Goal: Task Accomplishment & Management: Complete application form

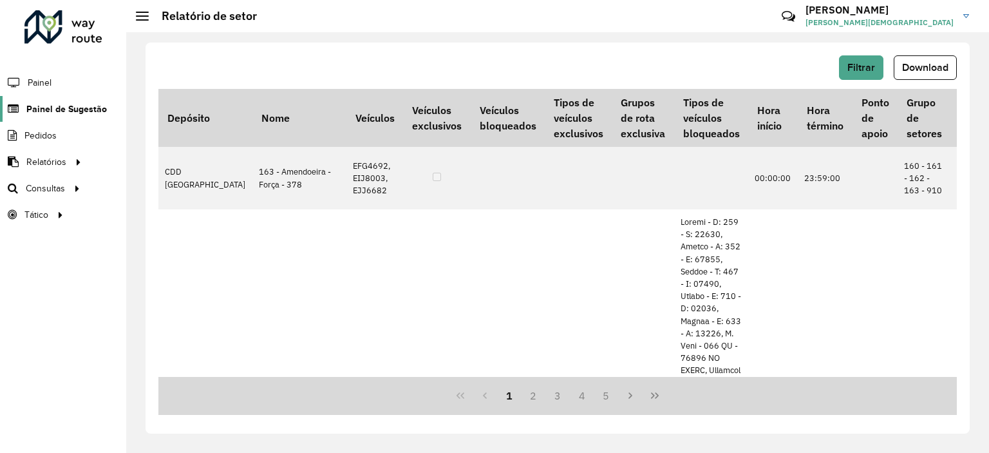
click at [42, 108] on span "Painel de Sugestão" at bounding box center [66, 109] width 80 height 14
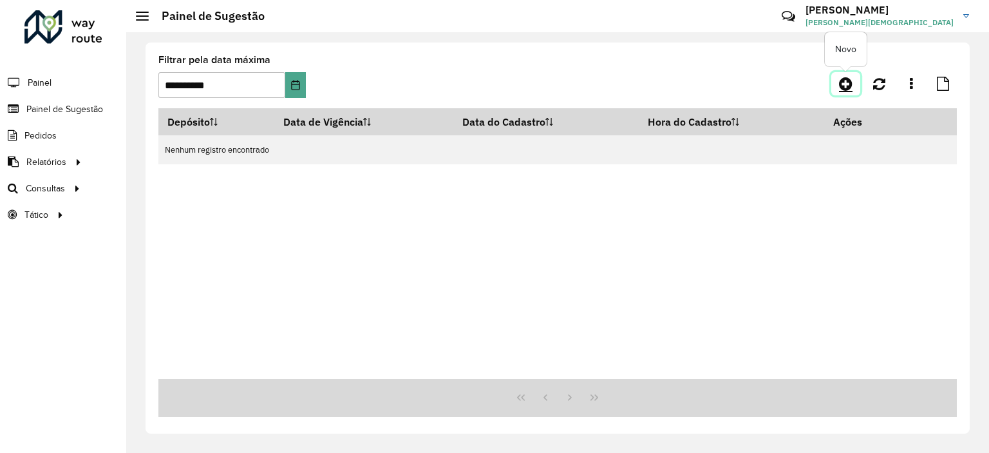
click at [843, 83] on icon at bounding box center [846, 83] width 14 height 15
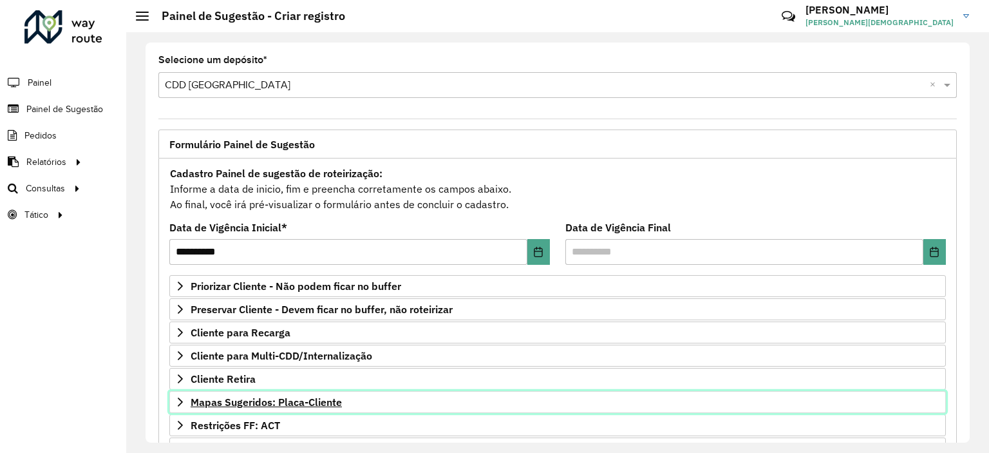
click at [261, 402] on span "Mapas Sugeridos: Placa-Cliente" at bounding box center [266, 402] width 151 height 10
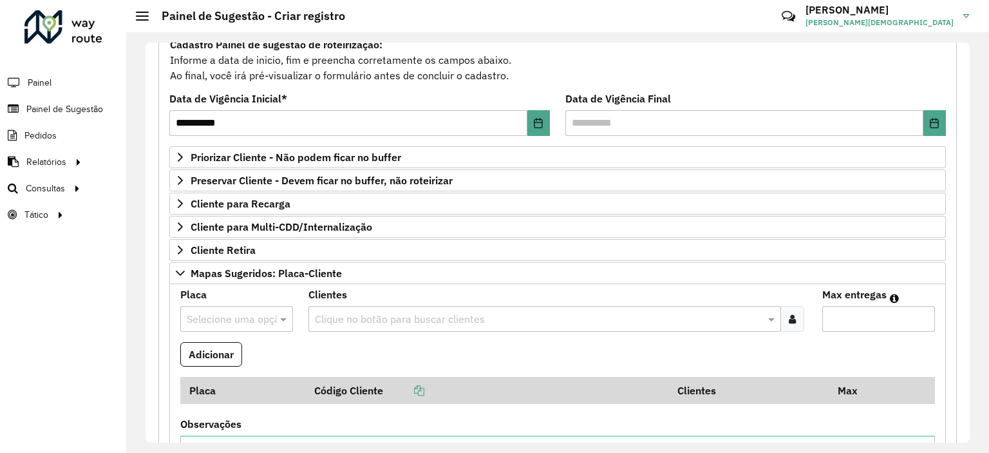
click at [227, 308] on div "Selecione uma opção" at bounding box center [236, 319] width 113 height 26
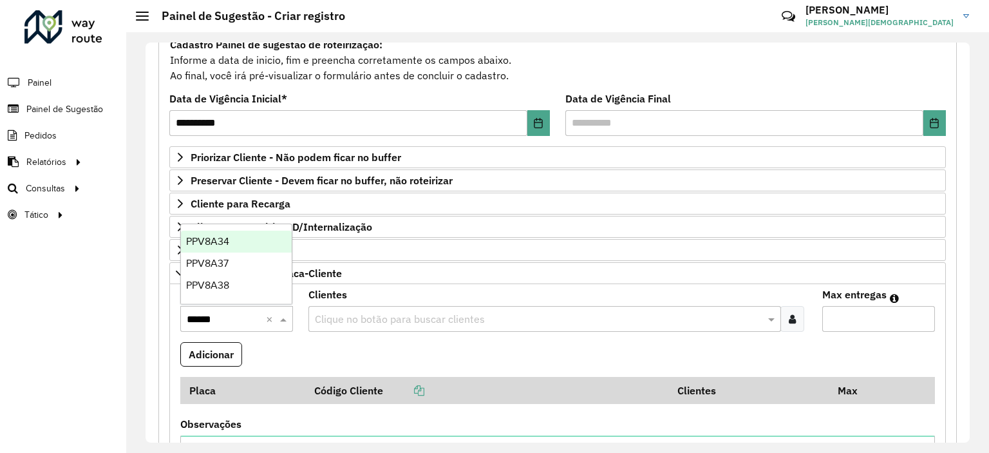
type input "*******"
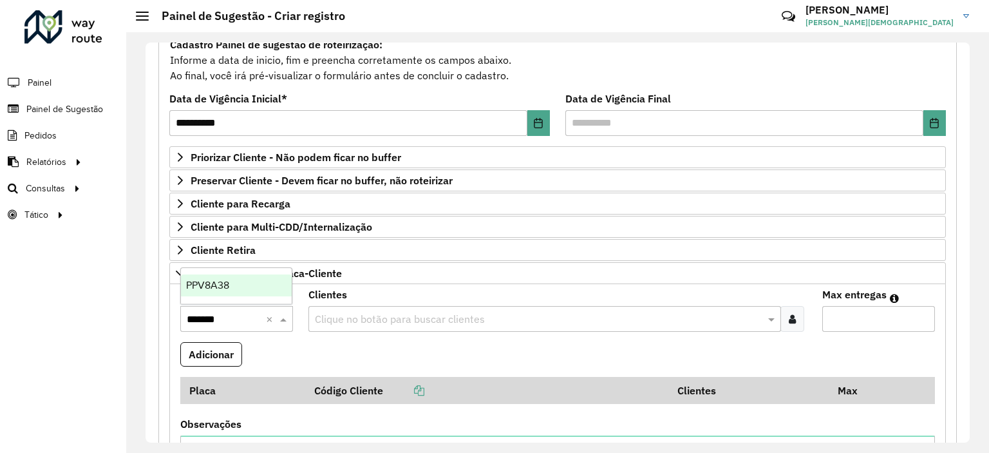
click at [212, 290] on span "PPV8A38" at bounding box center [207, 284] width 43 height 11
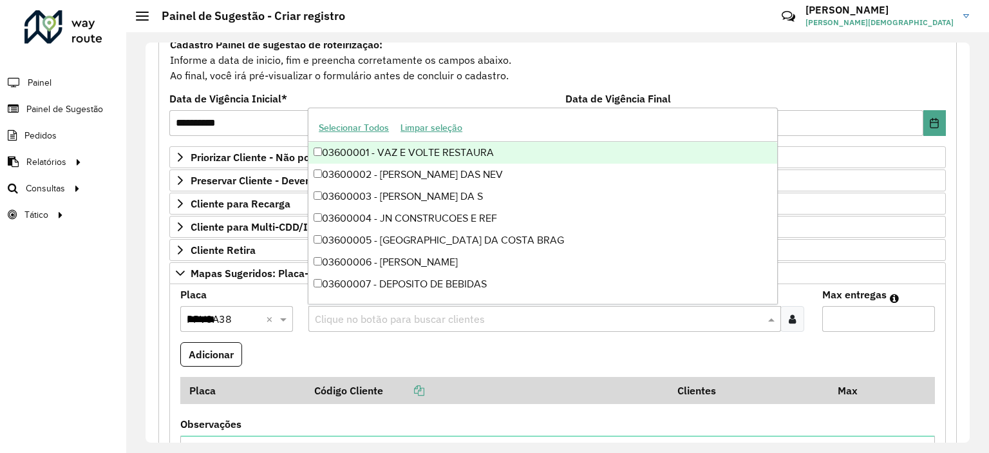
click at [765, 316] on span at bounding box center [773, 318] width 16 height 15
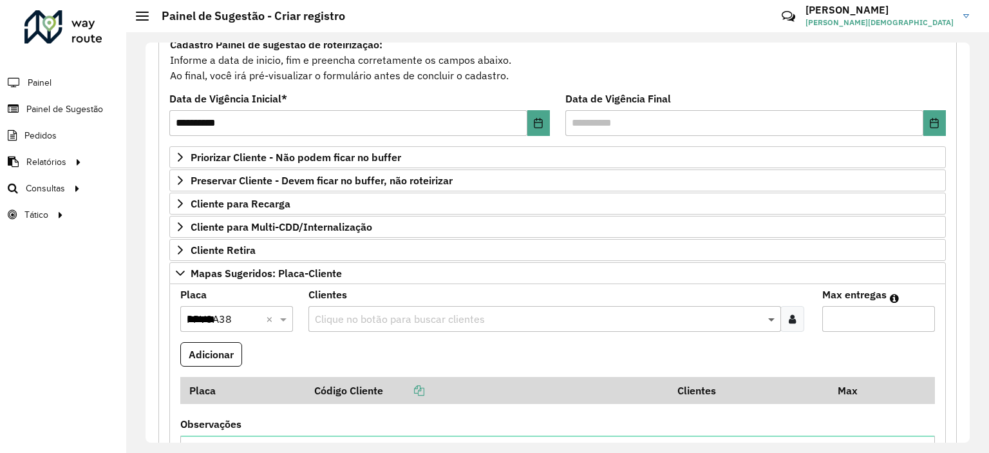
click at [765, 316] on span at bounding box center [773, 318] width 16 height 15
click at [789, 316] on icon at bounding box center [792, 318] width 7 height 10
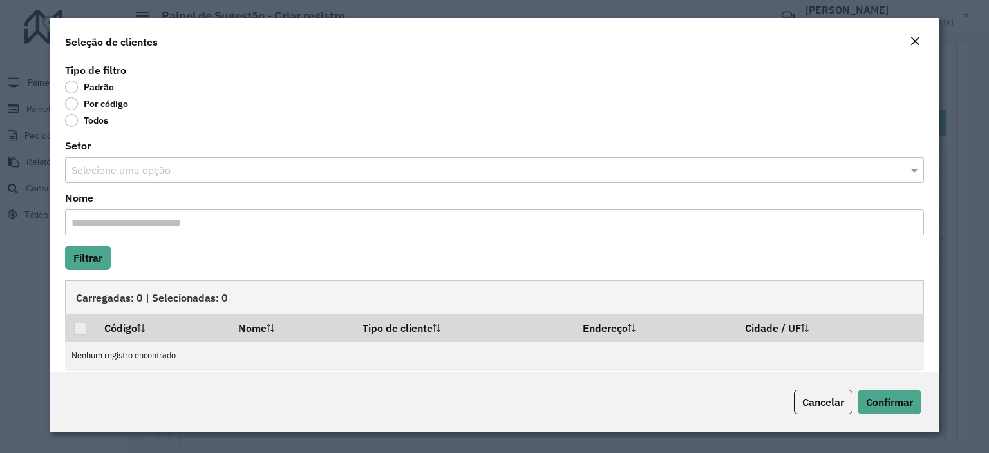
click at [69, 104] on label "Por código" at bounding box center [96, 103] width 63 height 13
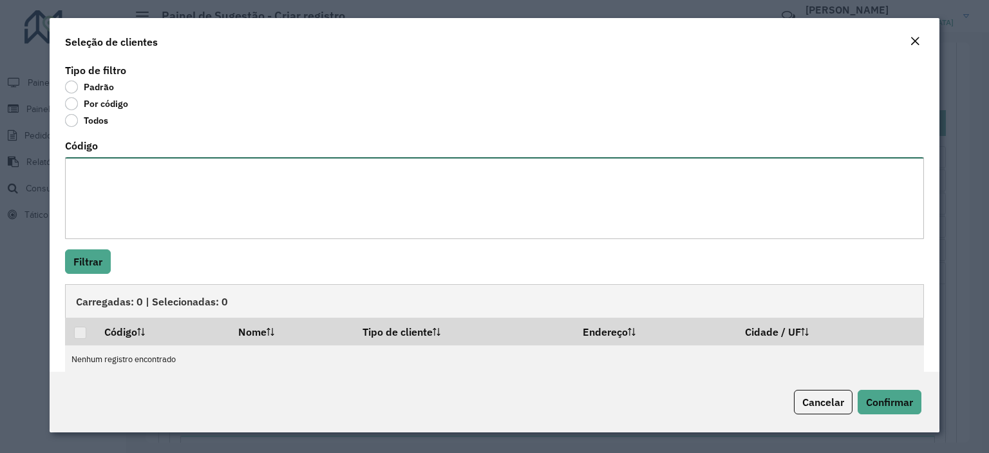
click at [130, 181] on textarea "Código" at bounding box center [494, 198] width 859 height 82
paste textarea "*****"
type textarea "*****"
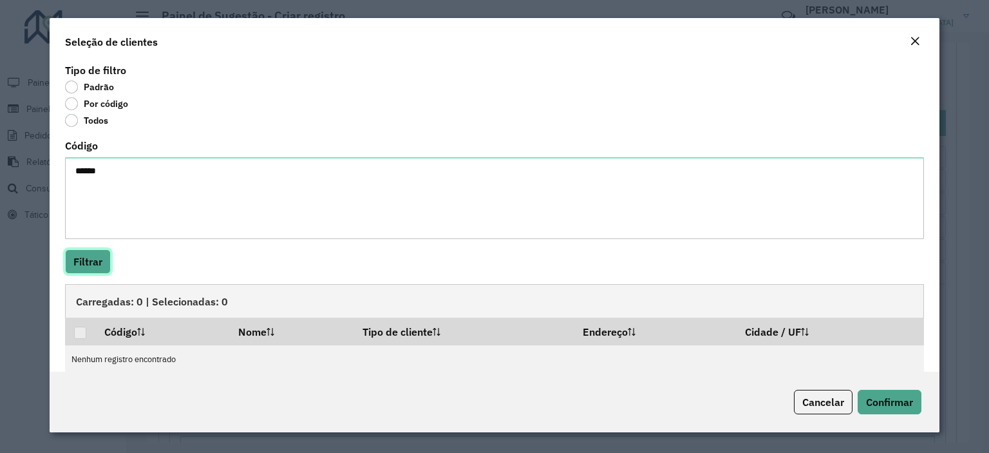
click at [86, 264] on button "Filtrar" at bounding box center [88, 261] width 46 height 24
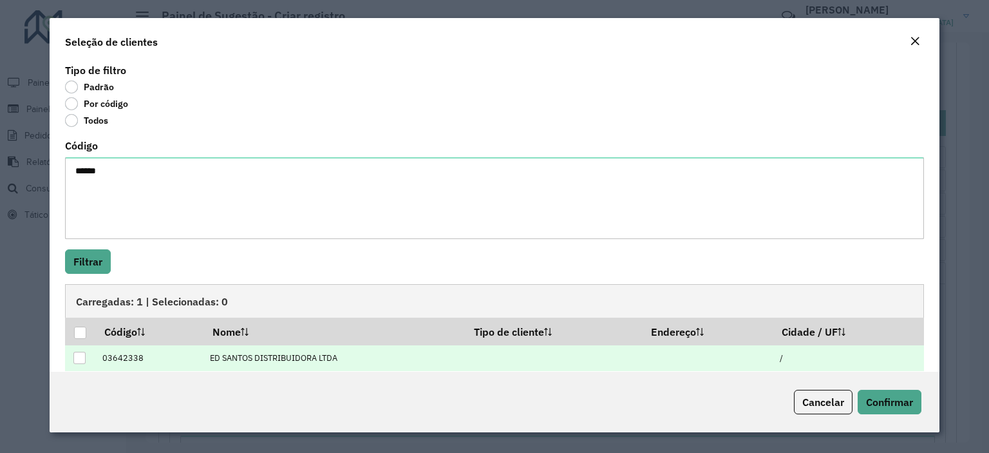
click at [79, 362] on div at bounding box center [79, 357] width 12 height 12
click at [892, 402] on span "Confirmar" at bounding box center [889, 401] width 47 height 13
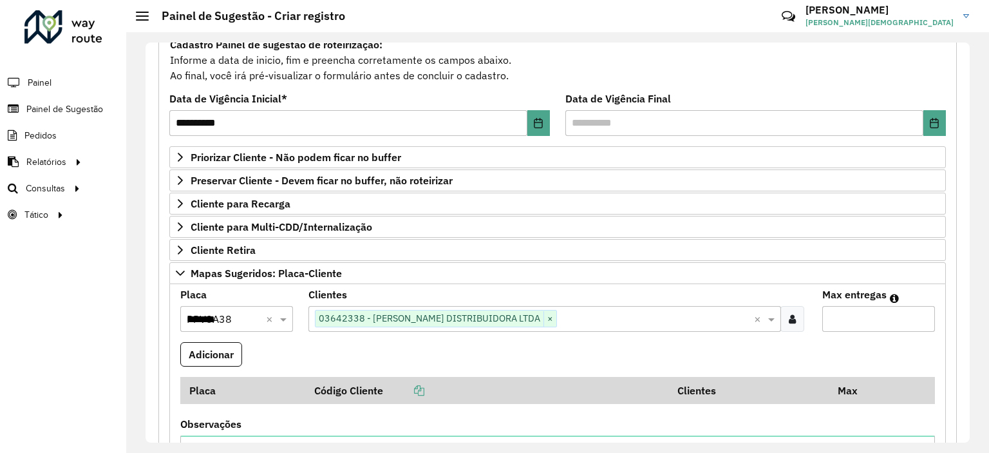
click at [855, 320] on input "Max entregas" at bounding box center [878, 319] width 113 height 26
type input "*"
click at [218, 355] on button "Adicionar" at bounding box center [211, 354] width 62 height 24
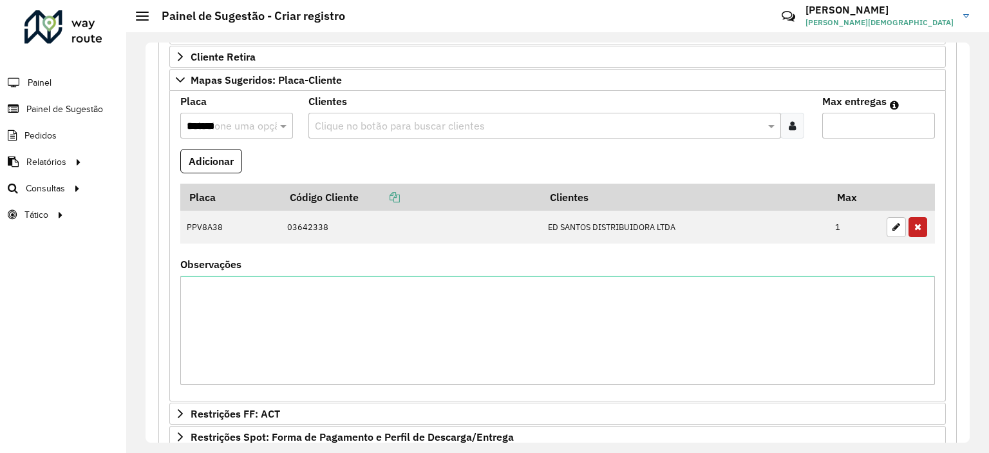
scroll to position [451, 0]
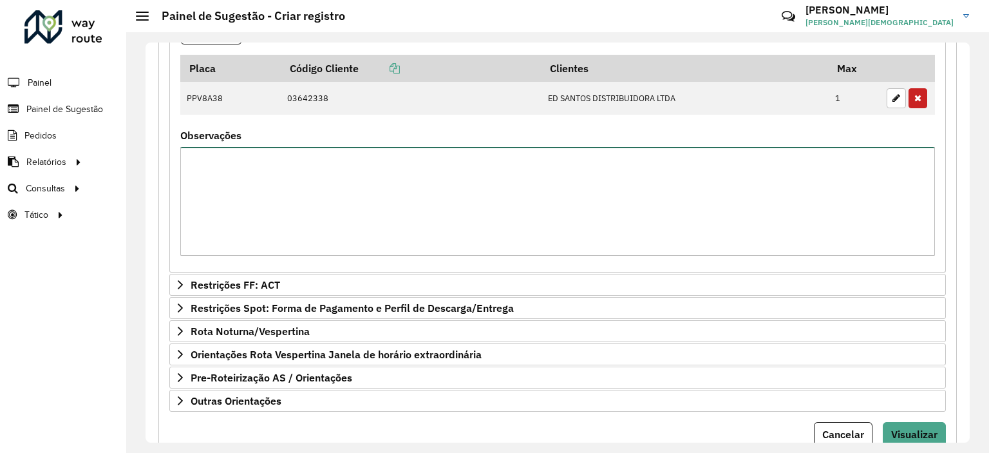
click at [299, 182] on textarea "Observações" at bounding box center [557, 201] width 754 height 109
type textarea "*"
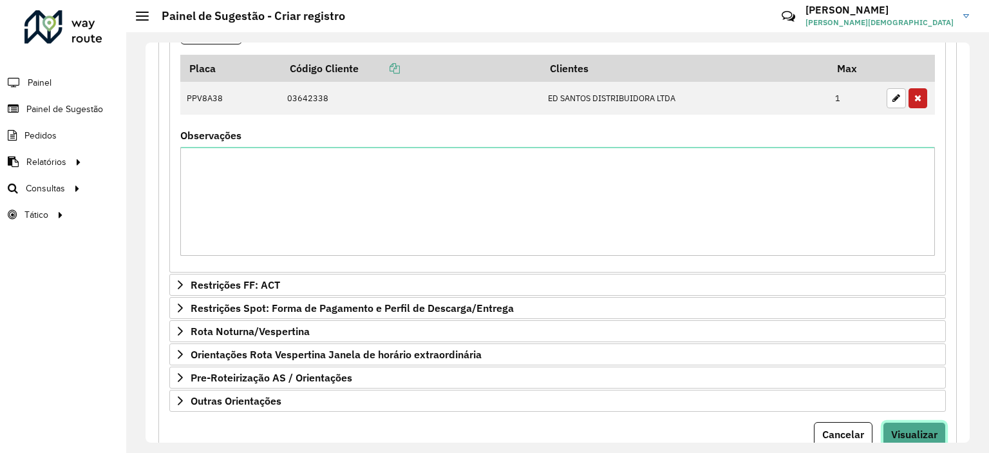
click at [897, 427] on span "Visualizar" at bounding box center [914, 433] width 46 height 13
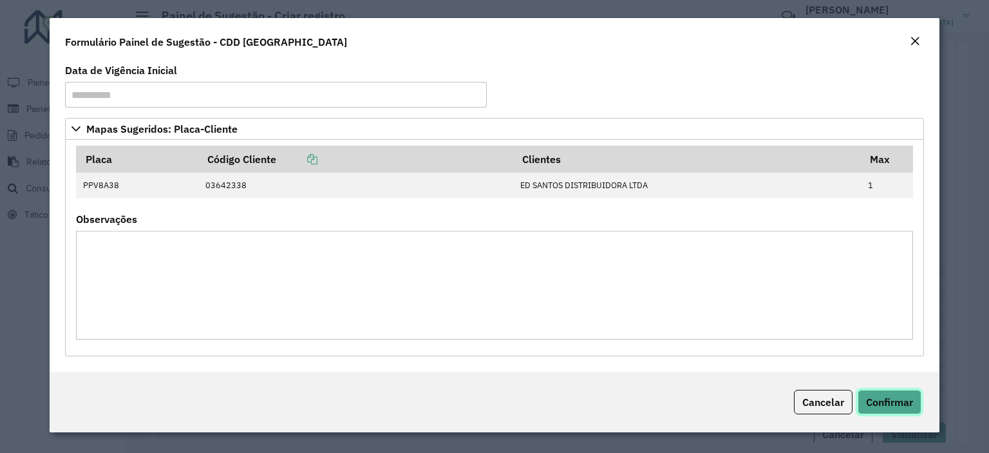
click at [893, 400] on span "Confirmar" at bounding box center [889, 401] width 47 height 13
